Goal: Check status: Check status

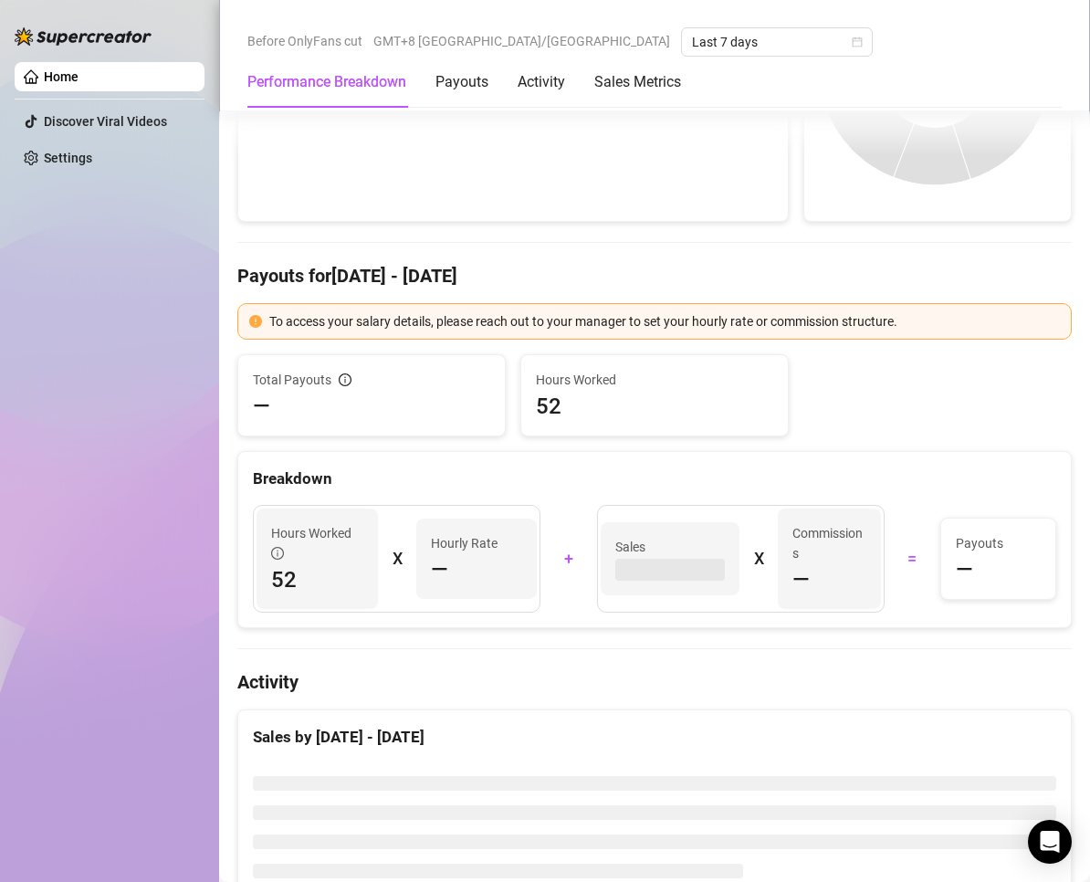
scroll to position [12, 0]
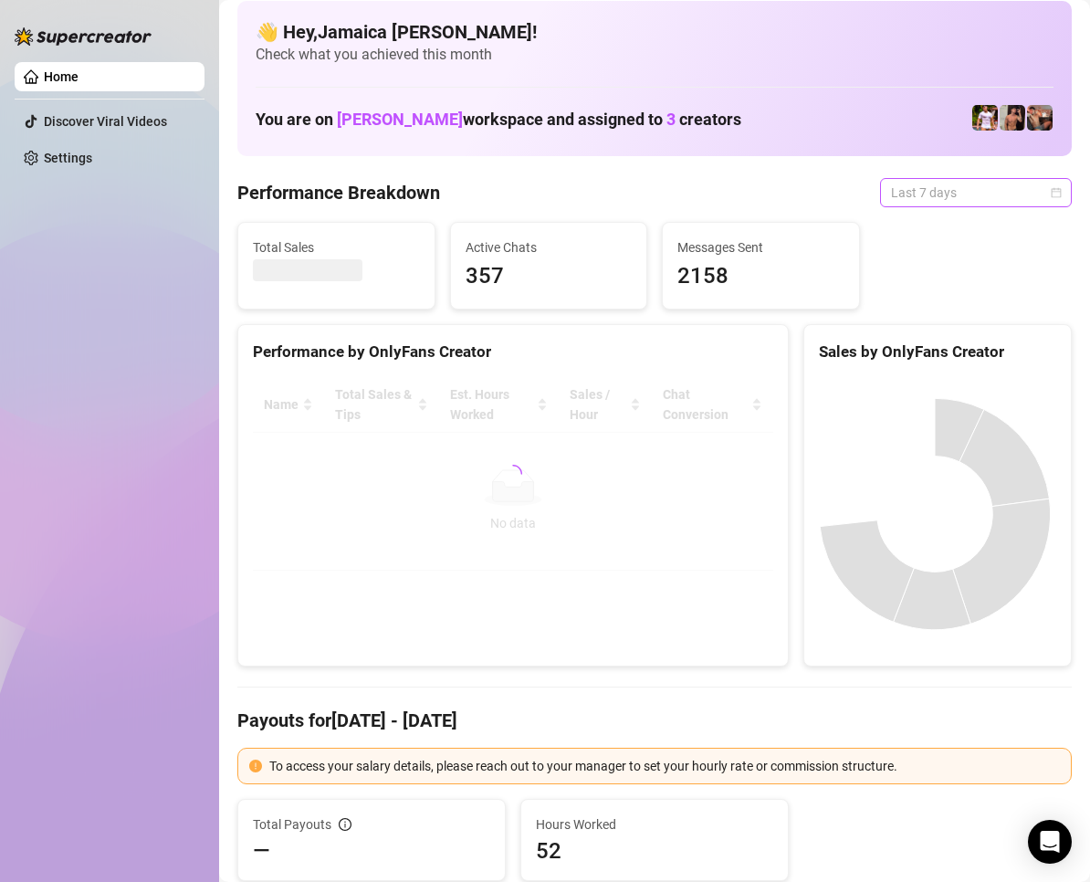
click at [912, 197] on span "Last 7 days" at bounding box center [976, 192] width 170 height 27
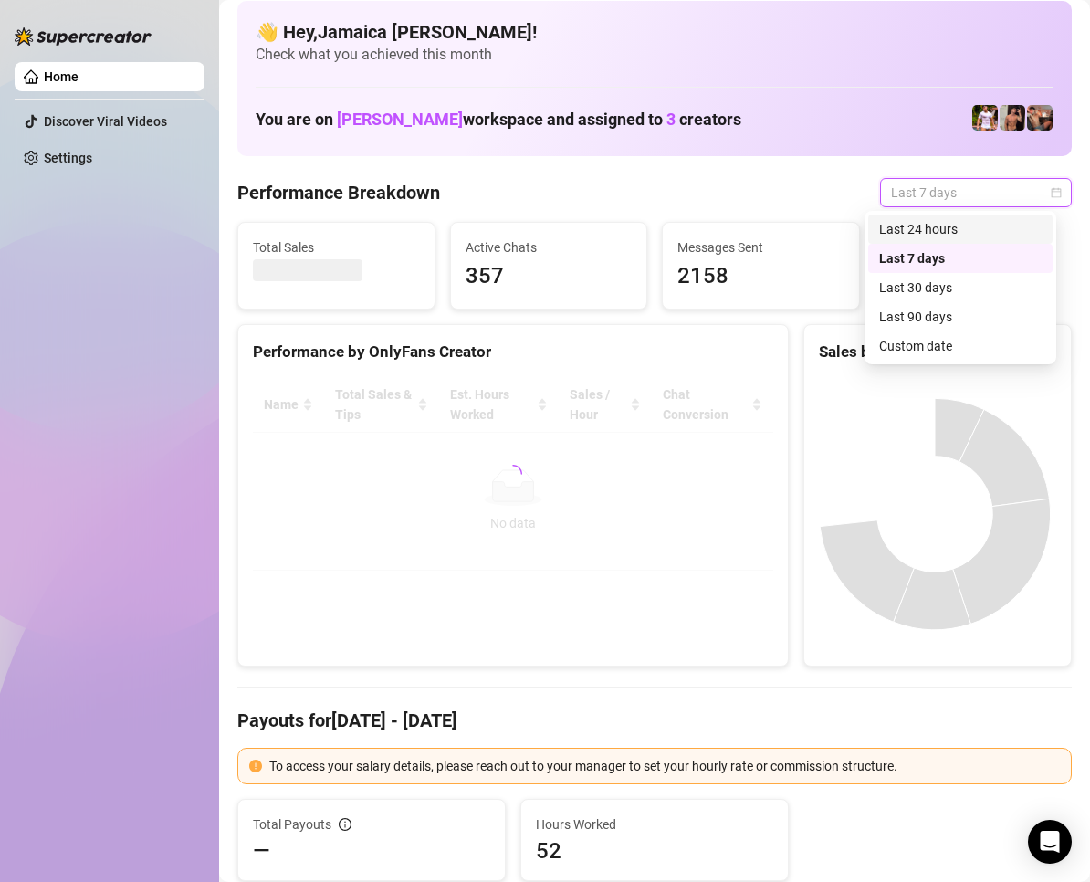
click at [925, 224] on div "Last 24 hours" at bounding box center [960, 229] width 162 height 20
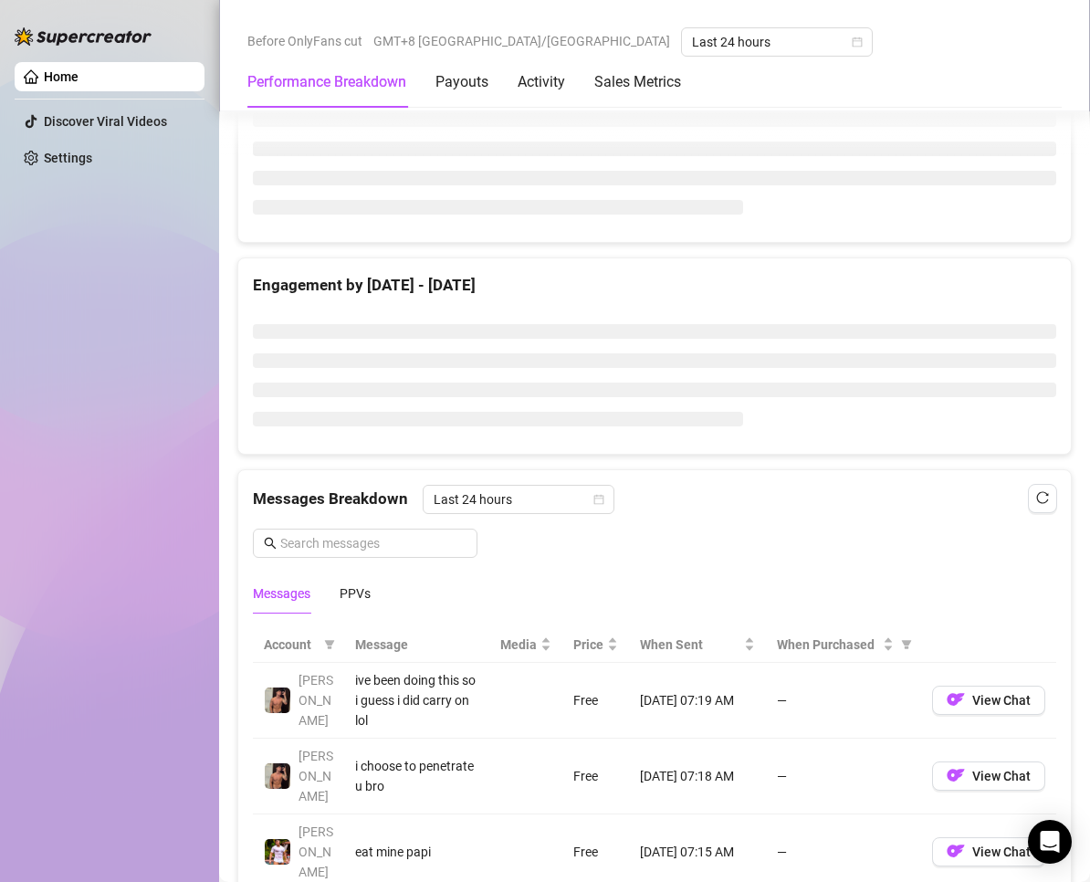
scroll to position [1120, 0]
click at [352, 597] on div "PPVs" at bounding box center [355, 592] width 31 height 20
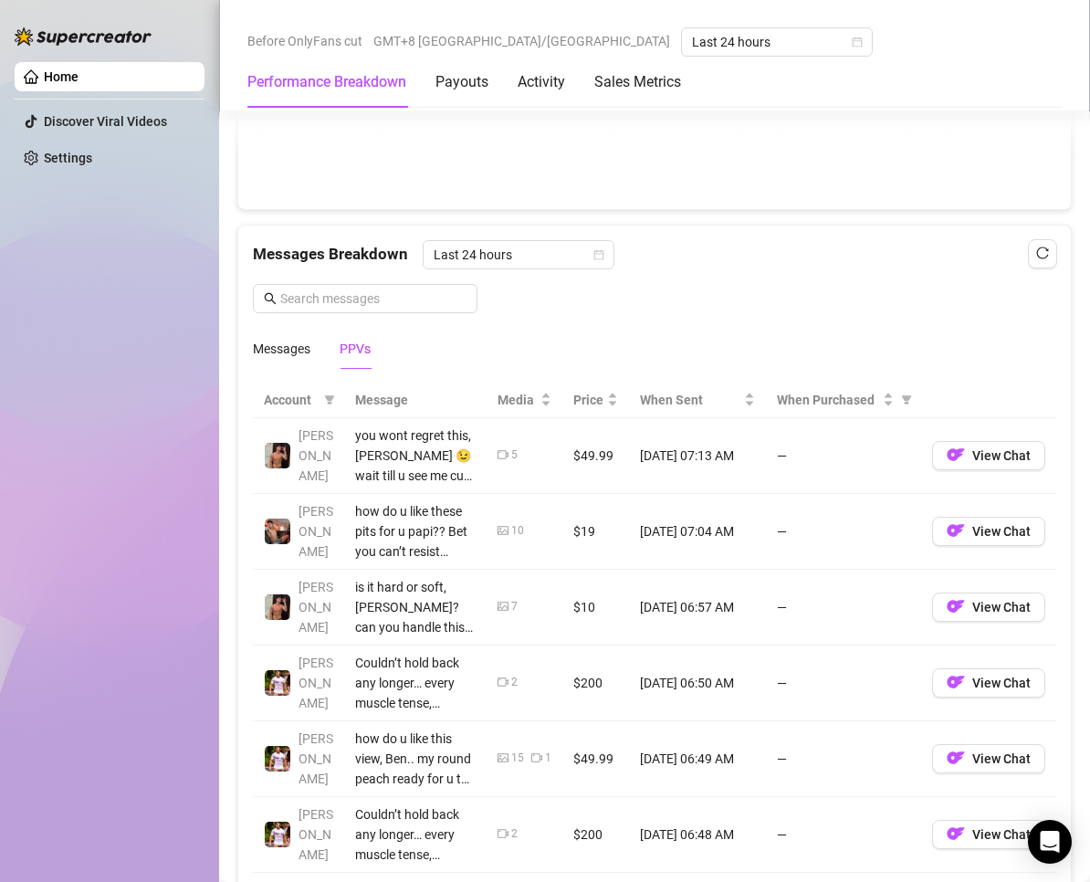
scroll to position [1896, 0]
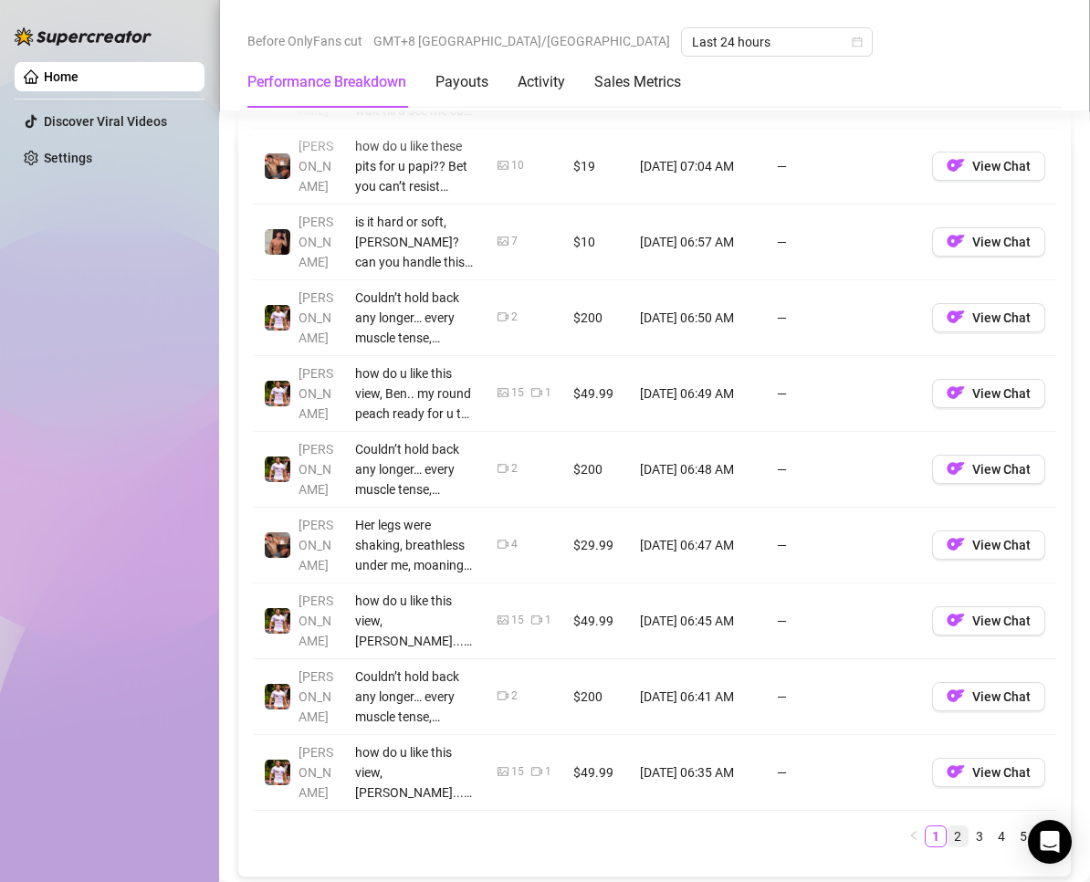
click at [947, 842] on link "2" at bounding box center [957, 836] width 20 height 20
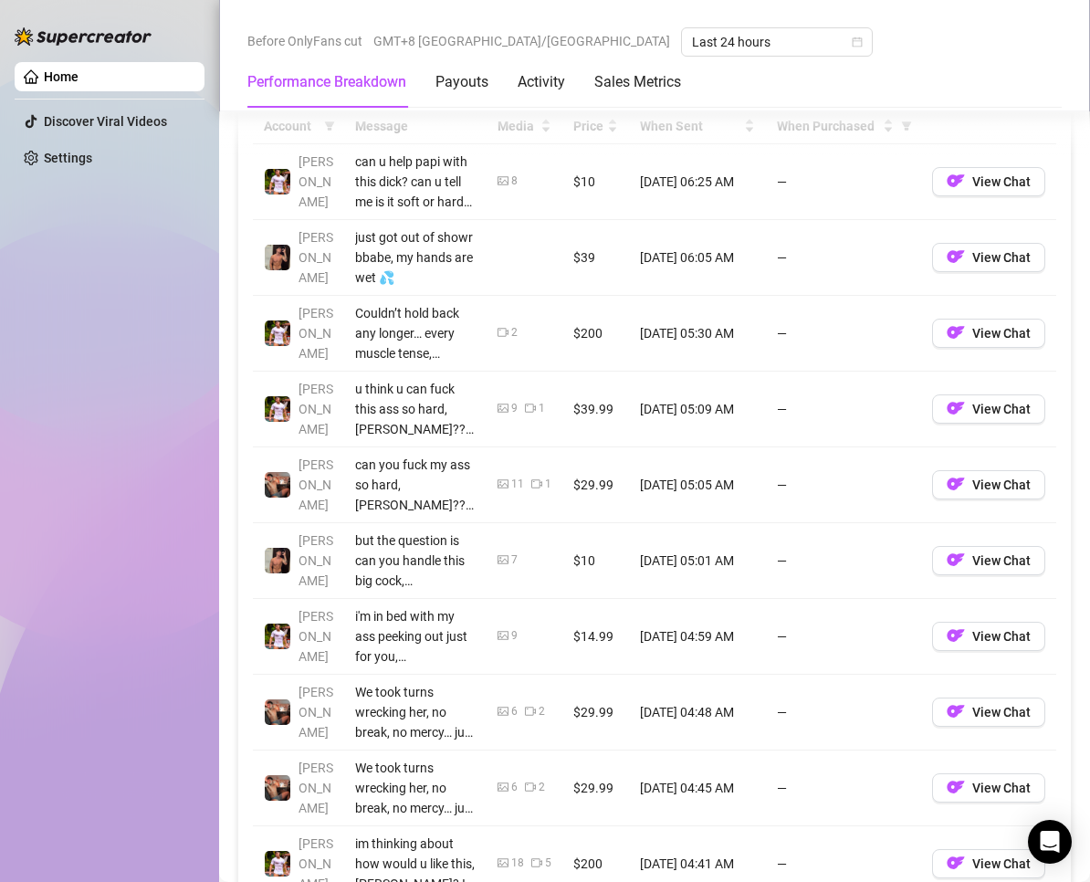
scroll to position [1987, 0]
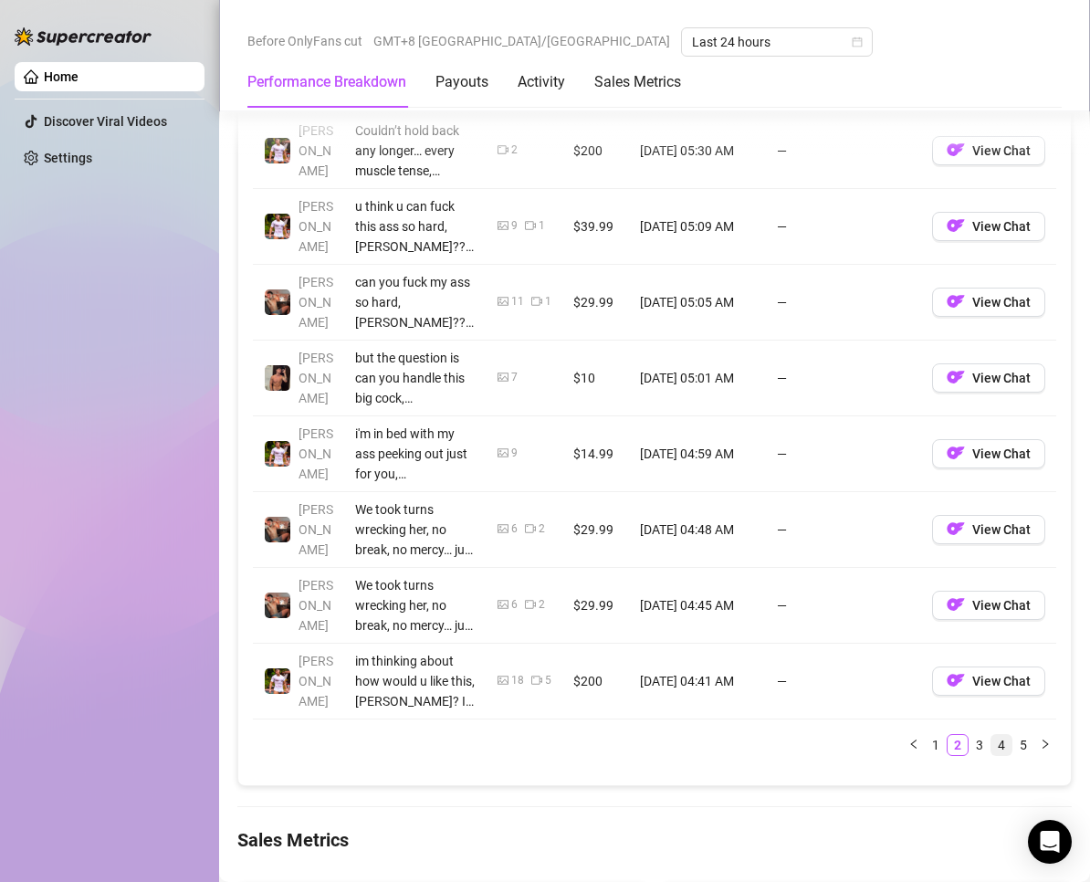
drag, startPoint x: 967, startPoint y: 737, endPoint x: 982, endPoint y: 747, distance: 19.0
click at [969, 736] on link "3" at bounding box center [979, 745] width 20 height 20
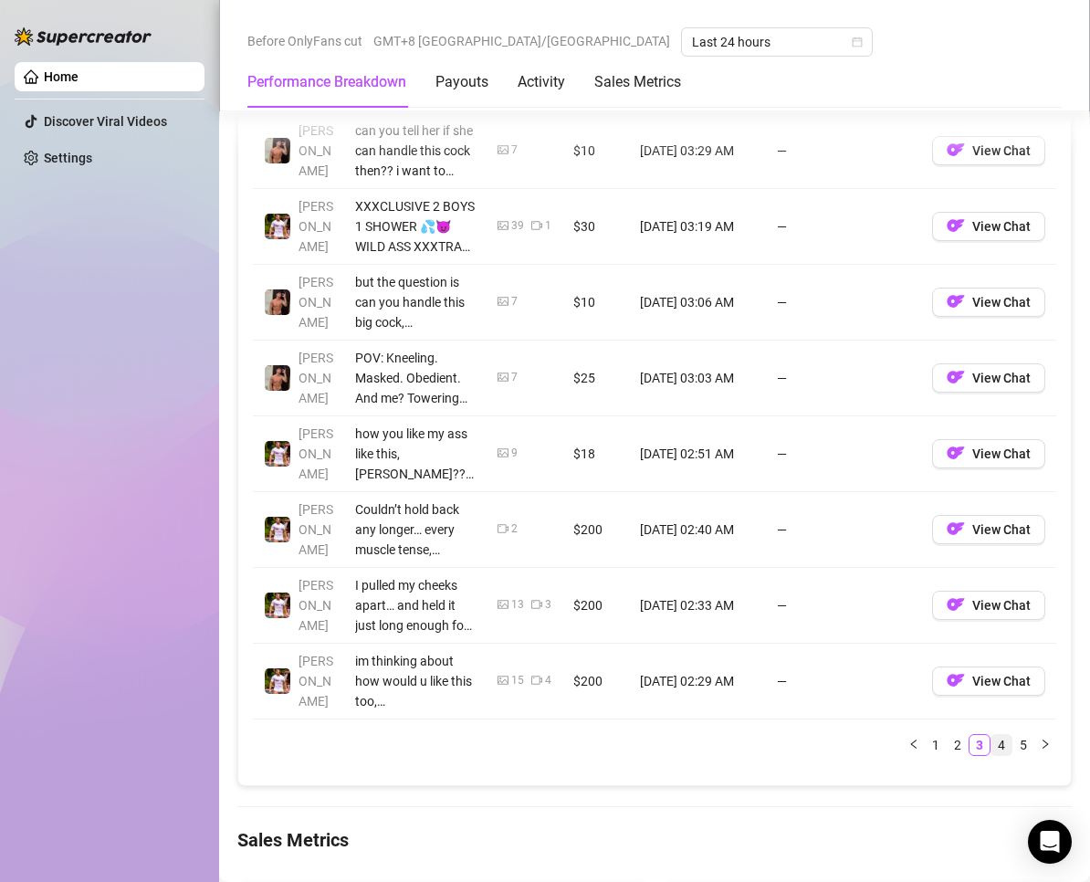
click at [991, 746] on link "4" at bounding box center [1001, 745] width 20 height 20
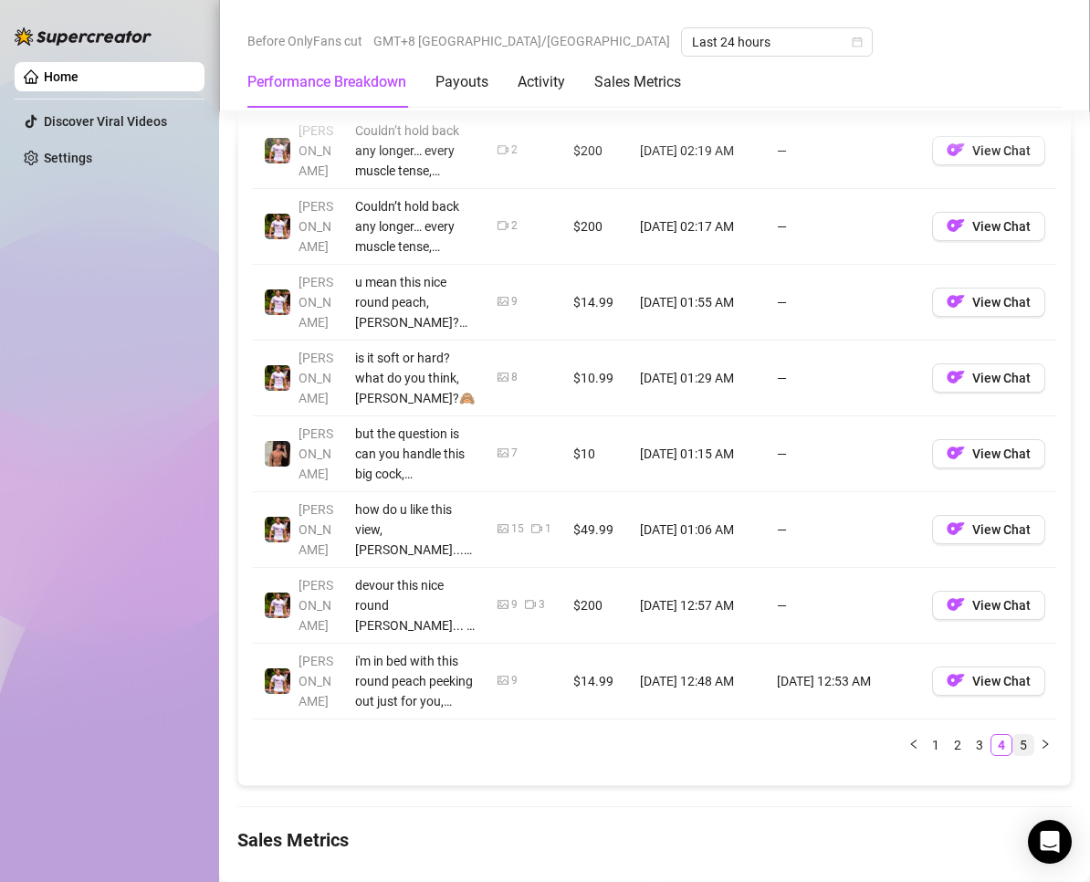
click at [1013, 746] on link "5" at bounding box center [1023, 745] width 20 height 20
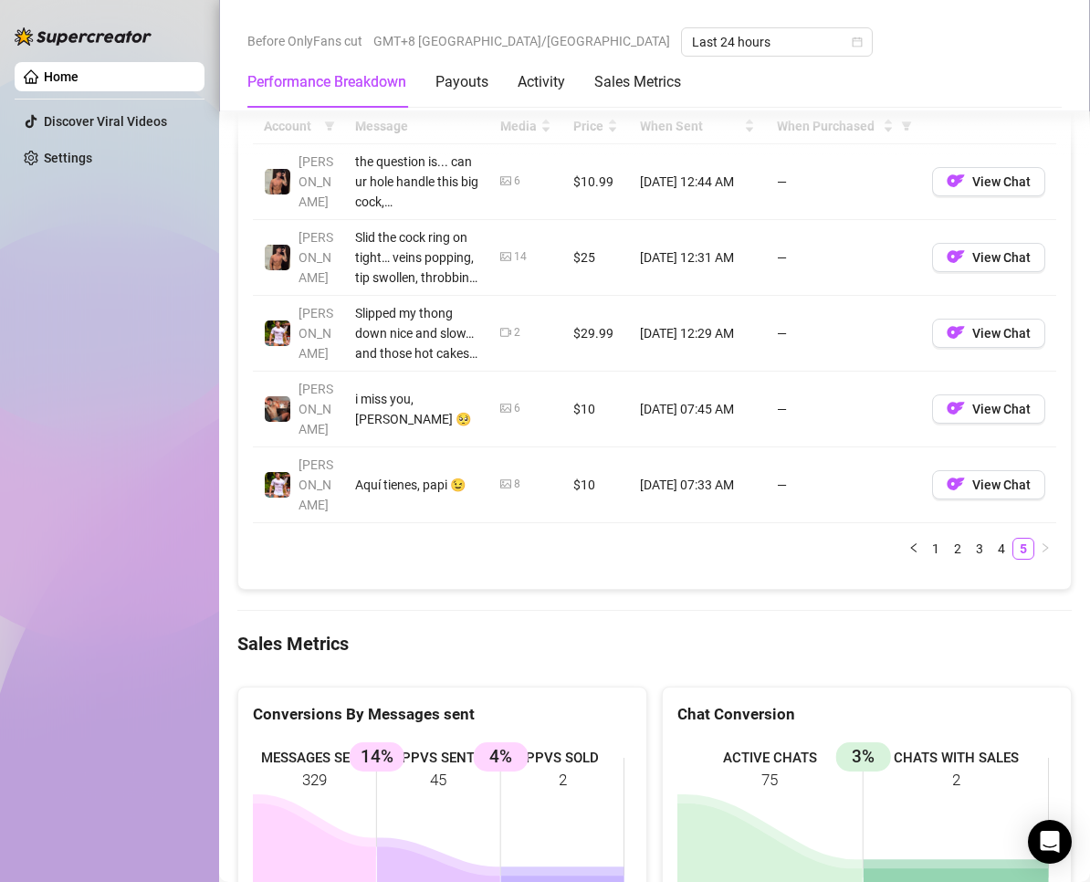
scroll to position [1713, 0]
